Goal: Information Seeking & Learning: Learn about a topic

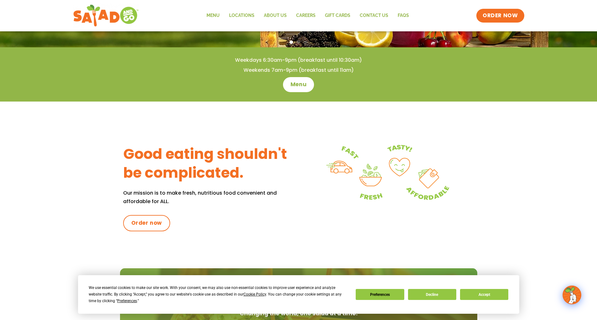
scroll to position [188, 0]
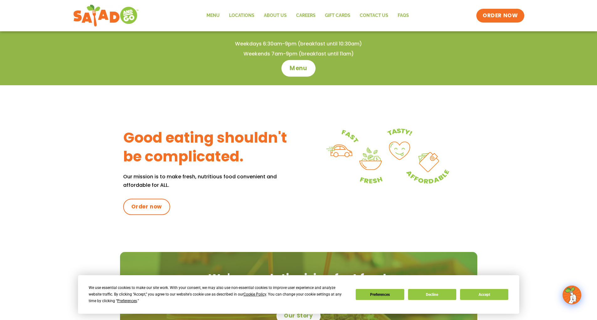
click at [296, 66] on span "Menu" at bounding box center [299, 68] width 18 height 8
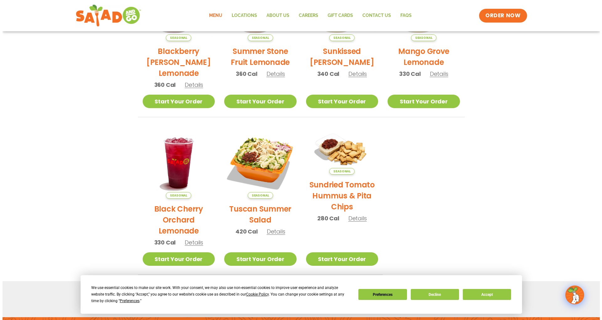
scroll to position [219, 0]
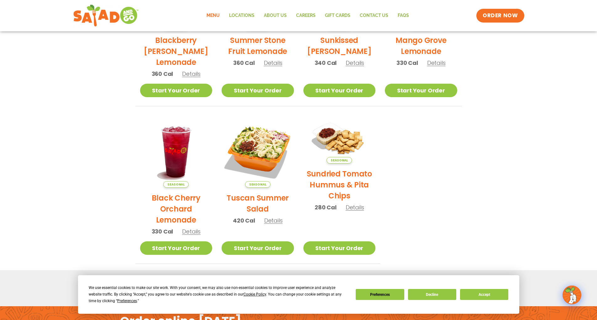
click at [269, 222] on span "Details" at bounding box center [273, 221] width 18 height 8
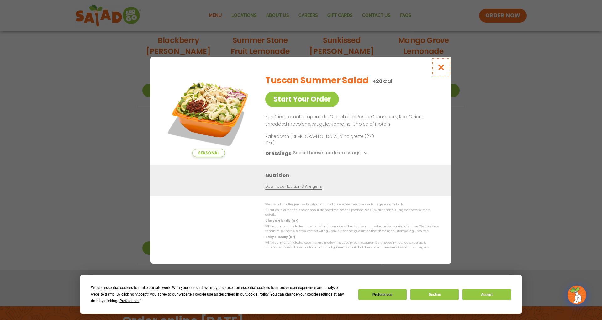
click at [442, 71] on icon "Close modal" at bounding box center [441, 67] width 8 height 7
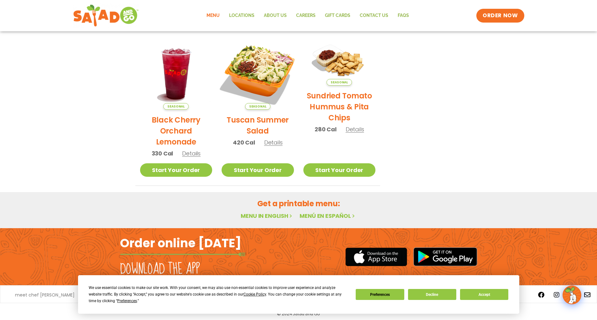
scroll to position [302, 0]
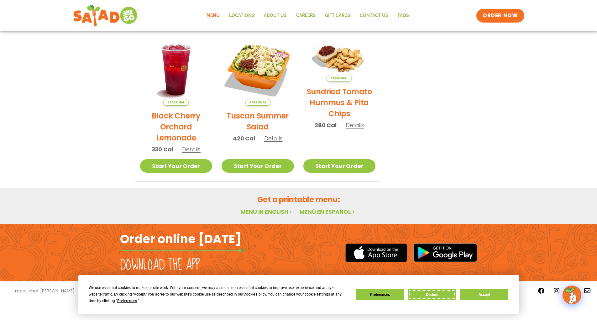
click at [425, 294] on button "Decline" at bounding box center [432, 294] width 48 height 11
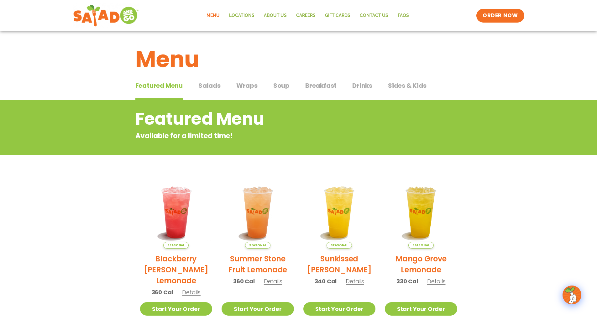
scroll to position [0, 0]
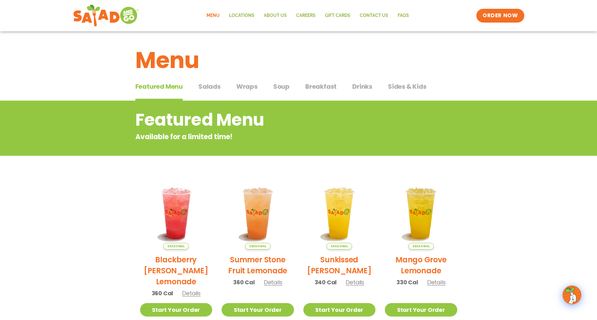
click at [204, 86] on span "Salads" at bounding box center [209, 86] width 22 height 9
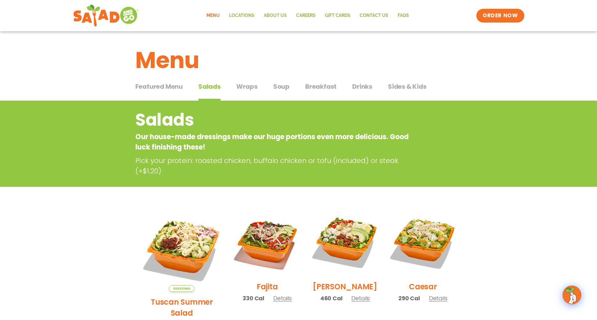
click at [244, 87] on span "Wraps" at bounding box center [246, 86] width 21 height 9
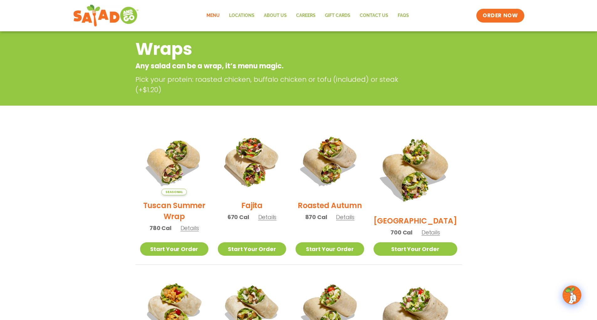
scroll to position [125, 0]
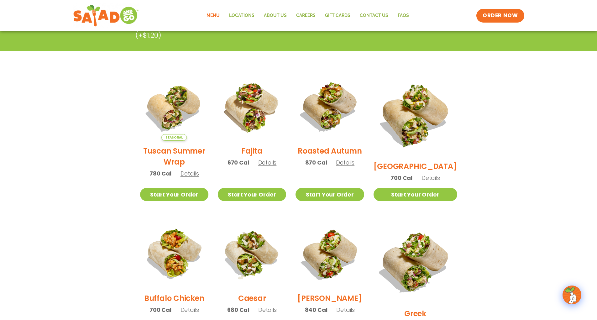
click at [192, 177] on span "Details" at bounding box center [190, 174] width 18 height 8
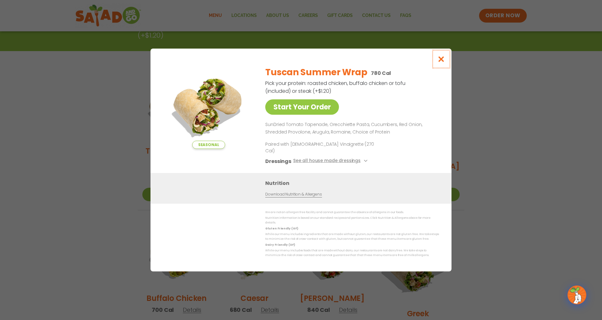
click at [442, 62] on icon "Close modal" at bounding box center [441, 59] width 8 height 7
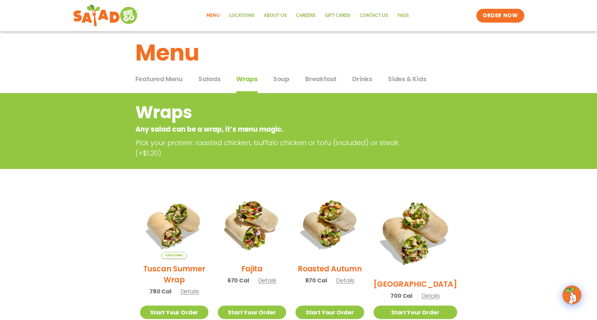
scroll to position [0, 0]
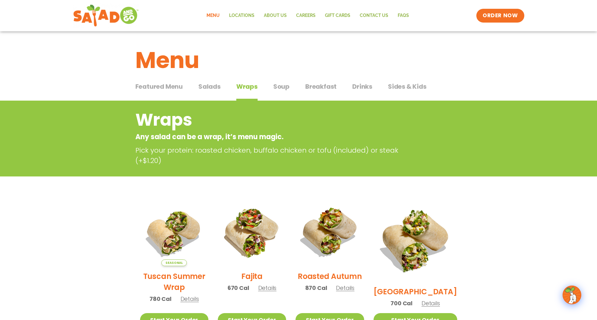
click at [283, 87] on span "Soup" at bounding box center [281, 86] width 16 height 9
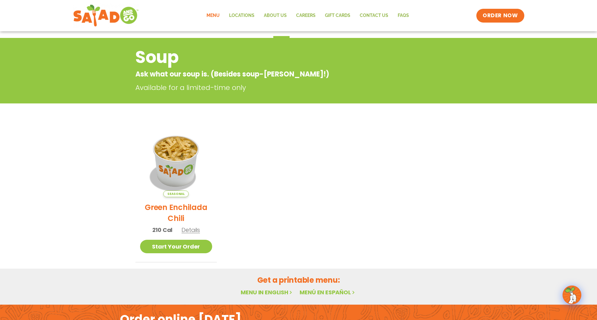
scroll to position [94, 0]
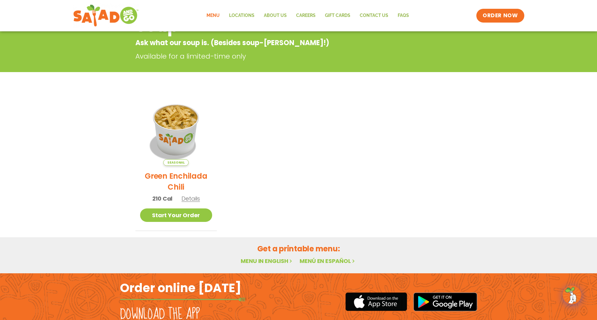
click at [188, 198] on span "Details" at bounding box center [190, 199] width 18 height 8
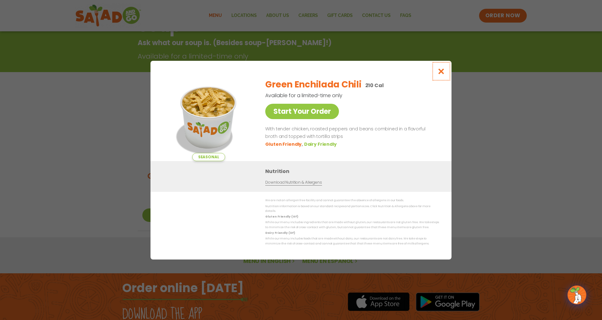
click at [441, 72] on icon "Close modal" at bounding box center [441, 71] width 8 height 7
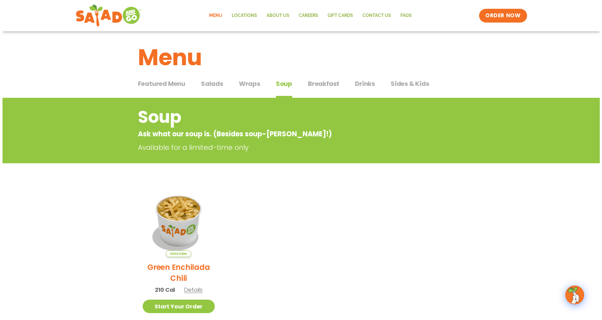
scroll to position [0, 0]
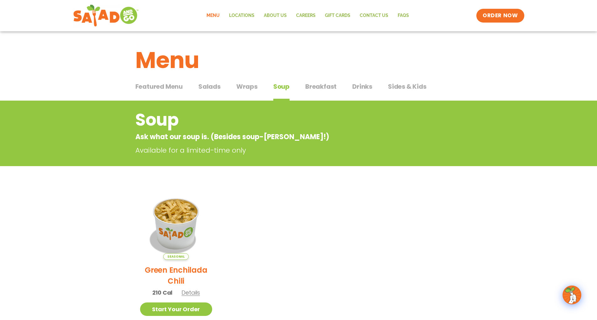
click at [327, 87] on span "Breakfast" at bounding box center [320, 86] width 31 height 9
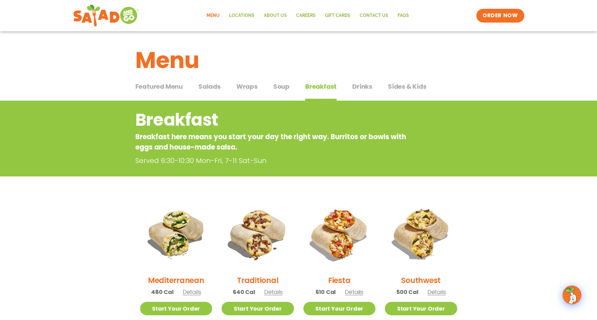
click at [192, 293] on span "Details" at bounding box center [192, 292] width 18 height 8
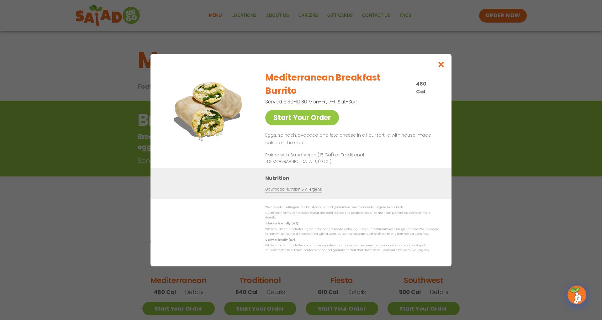
click at [92, 241] on div "Start Your Order Mediterranean Breakfast Burrito 480 Cal Served 6:30-10:30 Mon-…" at bounding box center [301, 160] width 602 height 320
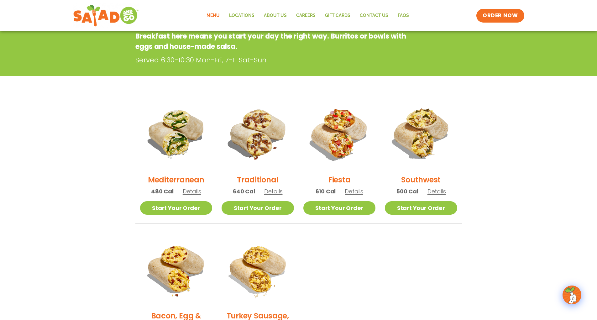
scroll to position [132, 0]
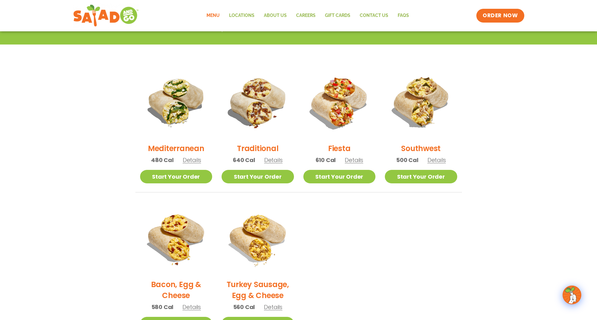
click at [436, 162] on span "Details" at bounding box center [437, 160] width 18 height 8
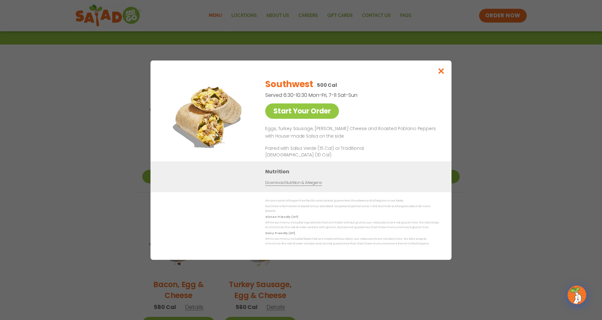
click at [480, 125] on div "Start Your Order Southwest 500 Cal Served 6:30-10:30 Mon-Fri, 7-11 Sat-Sun Star…" at bounding box center [301, 160] width 602 height 320
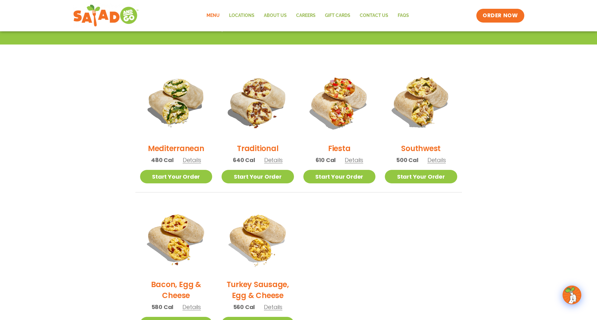
click at [355, 158] on span "Details" at bounding box center [354, 160] width 18 height 8
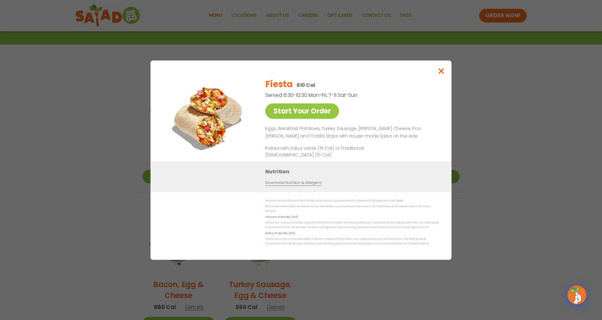
click at [518, 120] on div "Start Your Order Fiesta 610 Cal Served 6:30-10:30 Mon-Fri, 7-11 Sat-Sun Start Y…" at bounding box center [301, 160] width 602 height 320
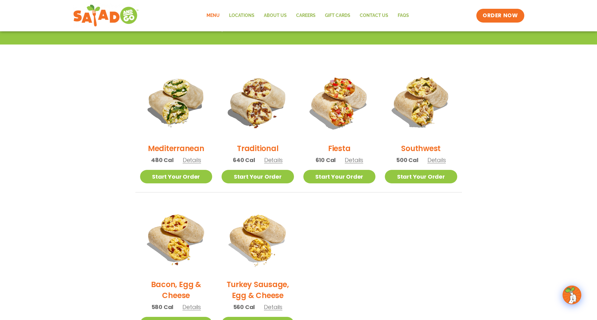
click at [277, 161] on span "Details" at bounding box center [273, 160] width 18 height 8
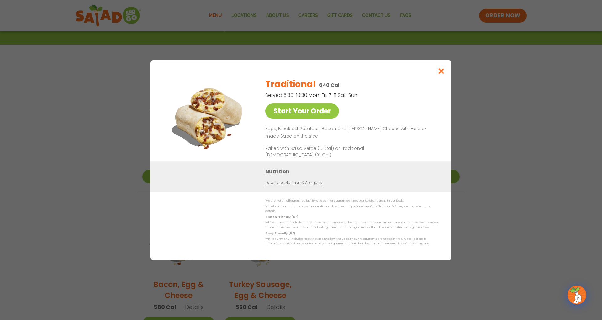
click at [528, 141] on div "Start Your Order Traditional 640 Cal Served 6:30-10:30 Mon-Fri, 7-11 Sat-Sun St…" at bounding box center [301, 160] width 602 height 320
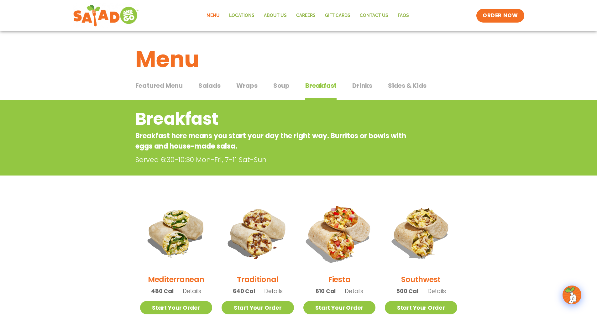
scroll to position [0, 0]
